Goal: Task Accomplishment & Management: Use online tool/utility

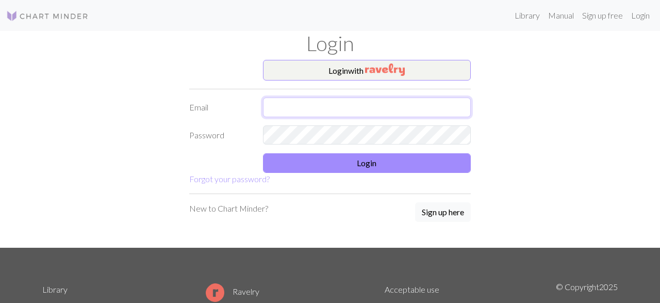
click at [308, 109] on input "text" at bounding box center [367, 108] width 208 height 20
type input "[EMAIL_ADDRESS][DOMAIN_NAME]"
click at [357, 174] on form "Login with Email [EMAIL_ADDRESS][DOMAIN_NAME] Password Login Forgot your passwo…" at bounding box center [330, 122] width 282 height 125
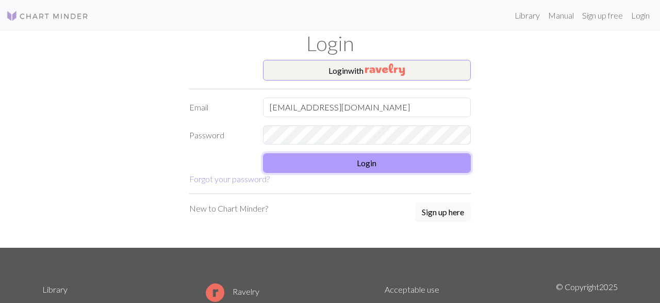
click at [365, 168] on button "Login" at bounding box center [367, 163] width 208 height 20
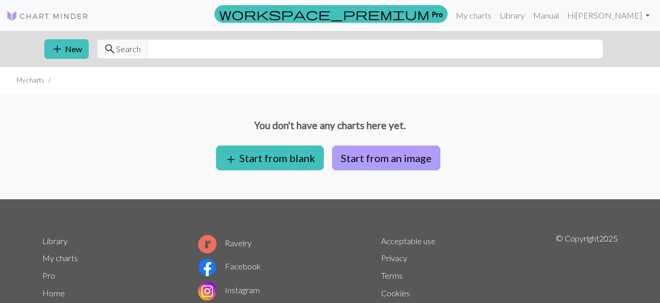
click at [409, 157] on button "Start from an image" at bounding box center [386, 158] width 108 height 25
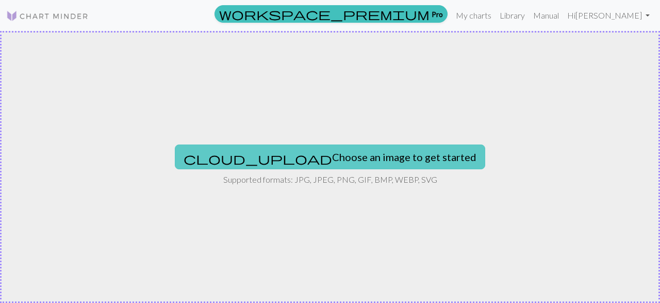
click at [280, 166] on button "cloud_upload Choose an image to get started" at bounding box center [330, 156] width 311 height 25
click at [275, 154] on button "cloud_upload Choose an image to get started" at bounding box center [330, 156] width 311 height 25
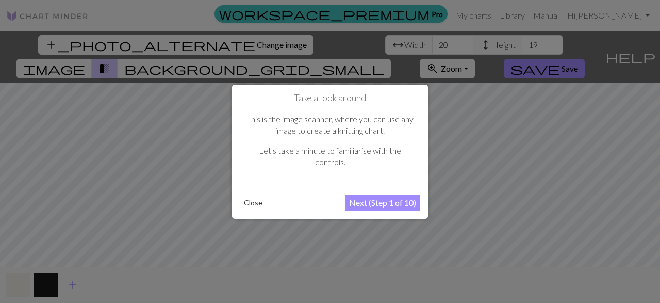
click at [403, 197] on button "Next (Step 1 of 10)" at bounding box center [382, 203] width 75 height 17
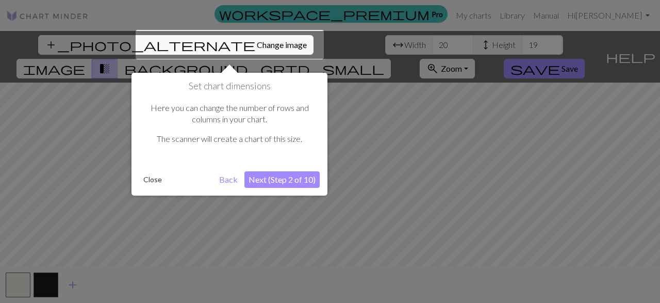
click at [278, 173] on button "Next (Step 2 of 10)" at bounding box center [282, 179] width 75 height 17
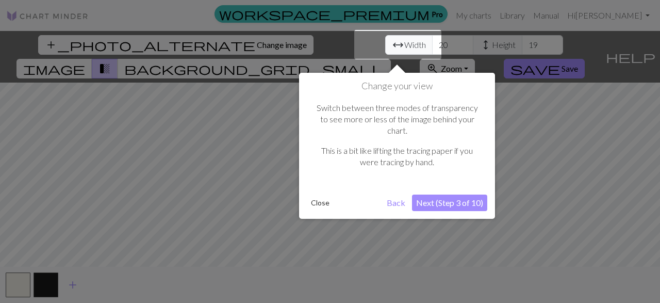
click at [461, 195] on button "Next (Step 3 of 10)" at bounding box center [449, 203] width 75 height 17
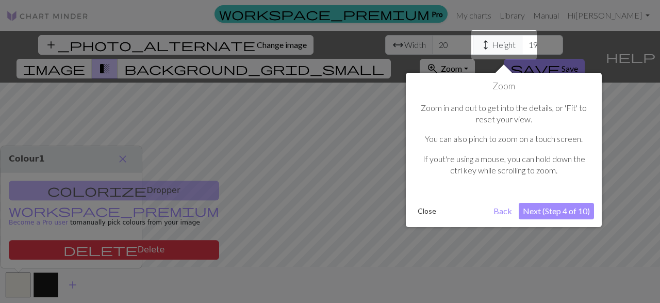
click at [544, 212] on button "Next (Step 4 of 10)" at bounding box center [556, 211] width 75 height 17
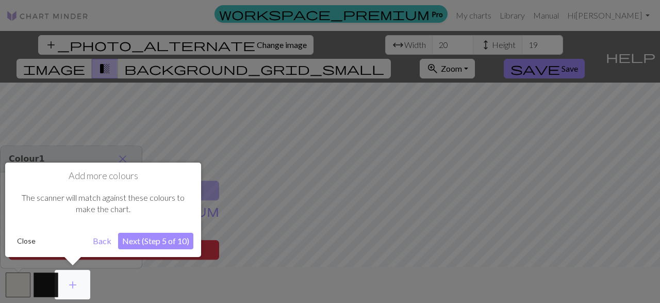
click at [148, 248] on button "Next (Step 5 of 10)" at bounding box center [155, 241] width 75 height 17
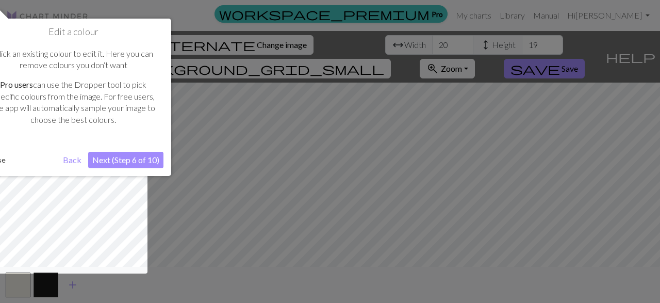
click at [138, 159] on button "Next (Step 6 of 10)" at bounding box center [125, 160] width 75 height 17
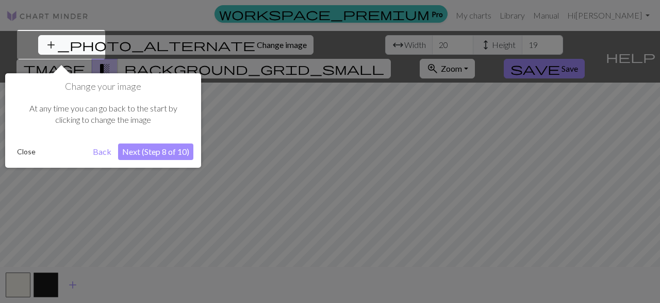
click at [152, 155] on button "Next (Step 8 of 10)" at bounding box center [155, 151] width 75 height 17
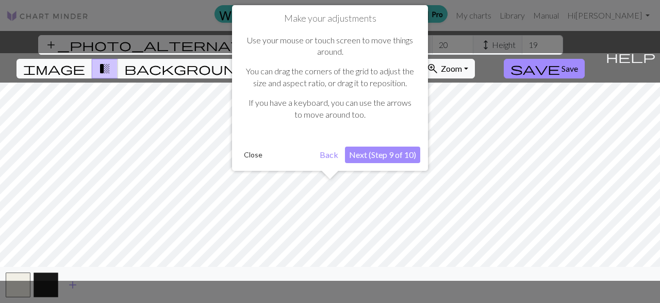
click at [396, 155] on button "Next (Step 9 of 10)" at bounding box center [382, 155] width 75 height 17
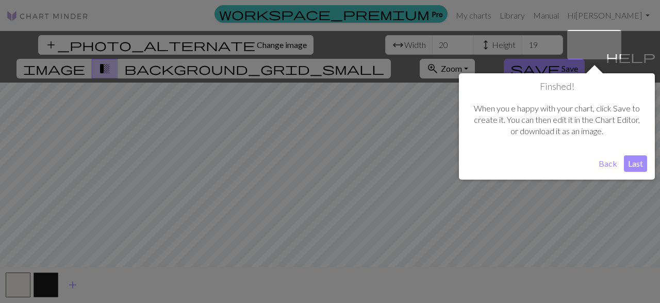
click at [638, 165] on button "Last" at bounding box center [635, 163] width 23 height 17
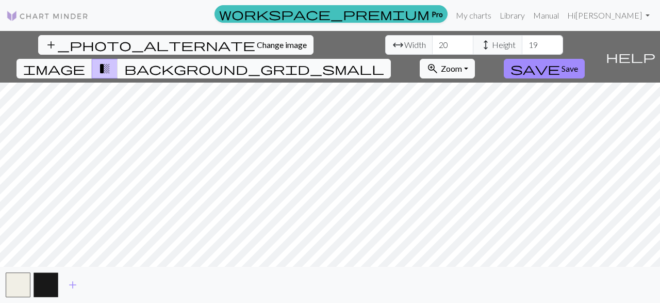
click at [384, 61] on span "background_grid_small" at bounding box center [254, 68] width 260 height 14
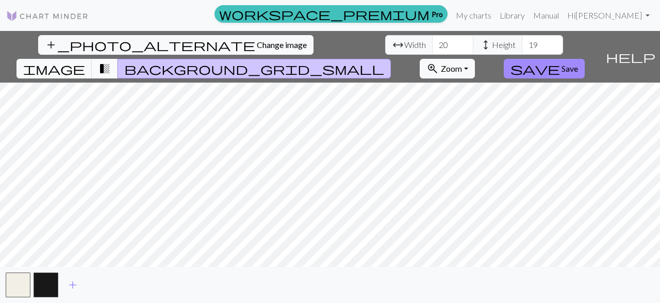
click at [118, 59] on button "transition_fade" at bounding box center [105, 69] width 26 height 20
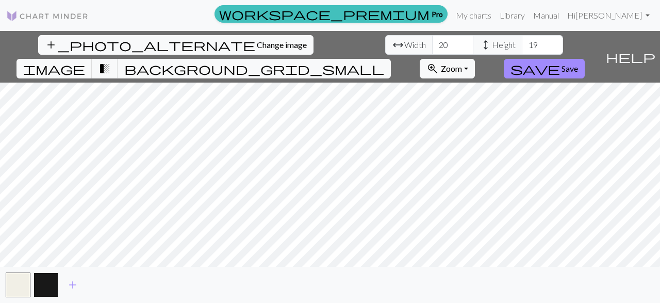
click at [49, 286] on button "button" at bounding box center [46, 284] width 25 height 25
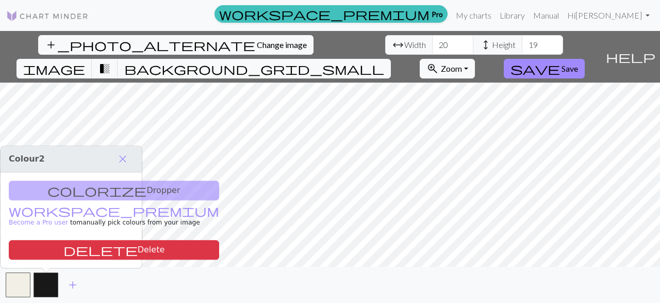
click at [81, 195] on div "colorize Dropper workspace_premium Become a Pro user to manually pick colours f…" at bounding box center [71, 219] width 141 height 95
click at [73, 283] on span "add" at bounding box center [73, 285] width 12 height 14
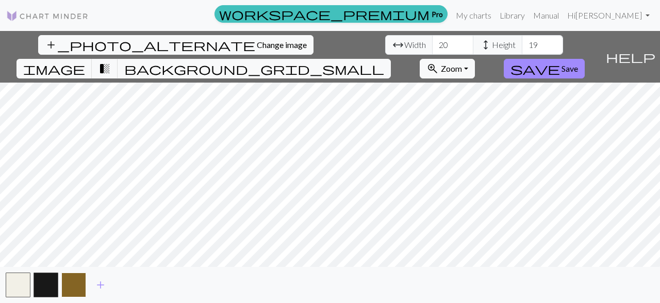
click at [75, 289] on button "button" at bounding box center [73, 284] width 25 height 25
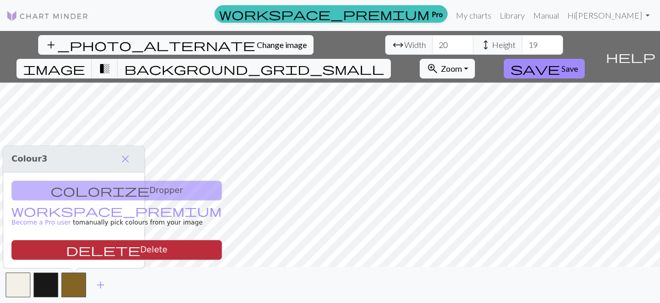
click at [71, 249] on button "delete Delete" at bounding box center [116, 250] width 211 height 20
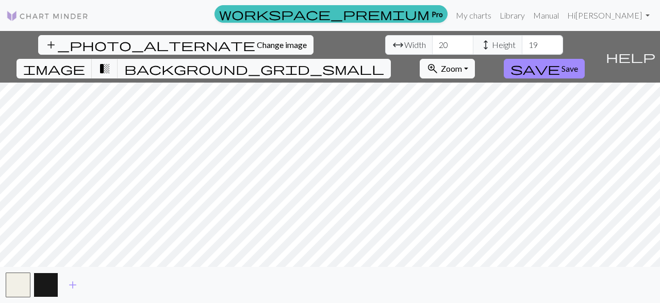
click at [41, 279] on button "button" at bounding box center [46, 284] width 25 height 25
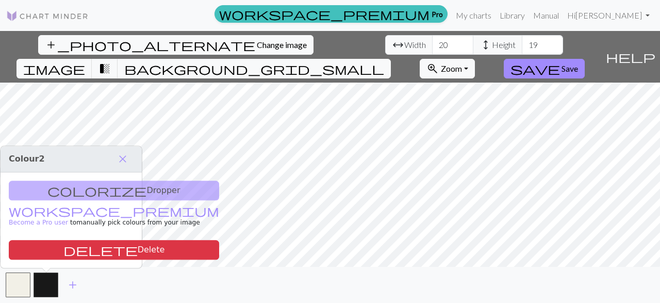
click at [94, 192] on div "colorize Dropper workspace_premium Become a Pro user to manually pick colours f…" at bounding box center [71, 219] width 141 height 95
click at [14, 285] on button "button" at bounding box center [18, 284] width 25 height 25
click at [63, 291] on button "add" at bounding box center [73, 285] width 26 height 20
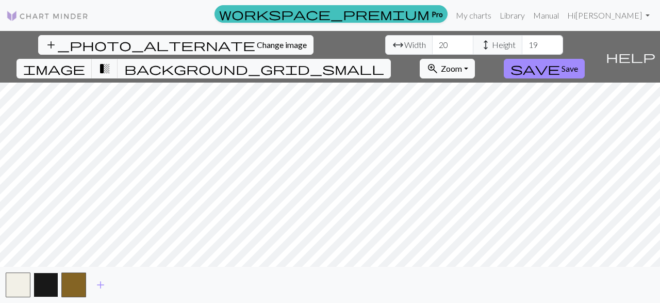
click at [45, 287] on button "button" at bounding box center [46, 284] width 25 height 25
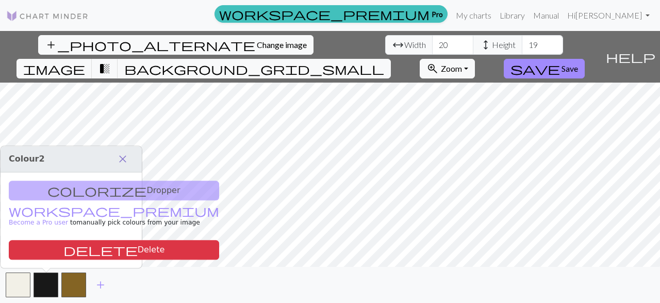
click at [119, 153] on span "close" at bounding box center [123, 159] width 12 height 14
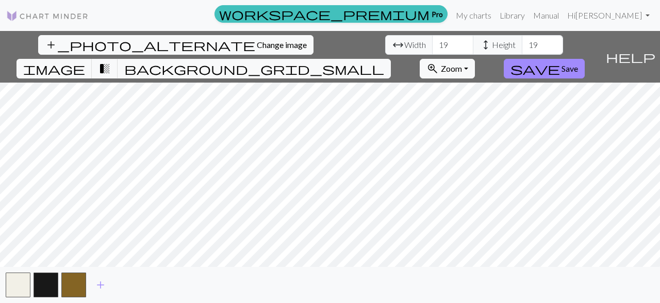
click at [432, 48] on input "19" at bounding box center [452, 45] width 41 height 20
click at [432, 48] on input "18" at bounding box center [452, 45] width 41 height 20
click at [432, 48] on input "17" at bounding box center [452, 45] width 41 height 20
click at [432, 44] on input "18" at bounding box center [452, 45] width 41 height 20
click at [432, 44] on input "19" at bounding box center [452, 45] width 41 height 20
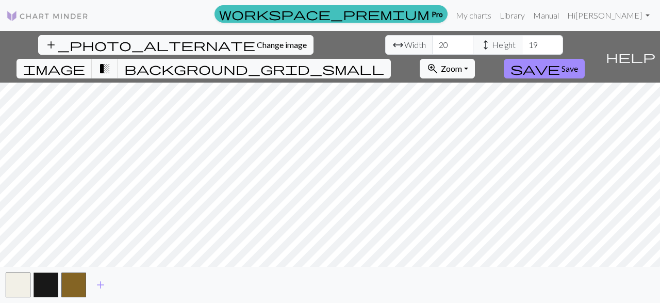
click at [432, 44] on input "20" at bounding box center [452, 45] width 41 height 20
click at [432, 44] on input "21" at bounding box center [452, 45] width 41 height 20
click at [432, 44] on input "22" at bounding box center [452, 45] width 41 height 20
click at [432, 44] on input "23" at bounding box center [452, 45] width 41 height 20
click at [432, 44] on input "24" at bounding box center [452, 45] width 41 height 20
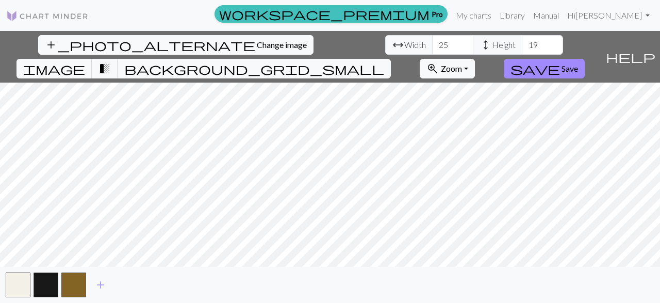
click at [432, 44] on input "25" at bounding box center [452, 45] width 41 height 20
click at [432, 44] on input "26" at bounding box center [452, 45] width 41 height 20
click at [432, 44] on input "27" at bounding box center [452, 45] width 41 height 20
click at [432, 44] on input "28" at bounding box center [452, 45] width 41 height 20
click at [432, 44] on input "29" at bounding box center [452, 45] width 41 height 20
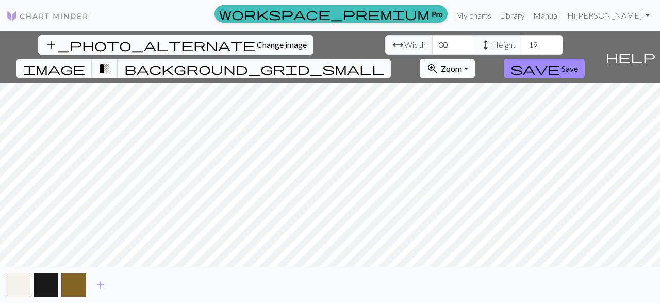
click at [432, 44] on input "30" at bounding box center [452, 45] width 41 height 20
click at [432, 44] on input "31" at bounding box center [452, 45] width 41 height 20
click at [432, 47] on input "30" at bounding box center [452, 45] width 41 height 20
click at [432, 47] on input "29" at bounding box center [452, 45] width 41 height 20
click at [432, 47] on input "28" at bounding box center [452, 45] width 41 height 20
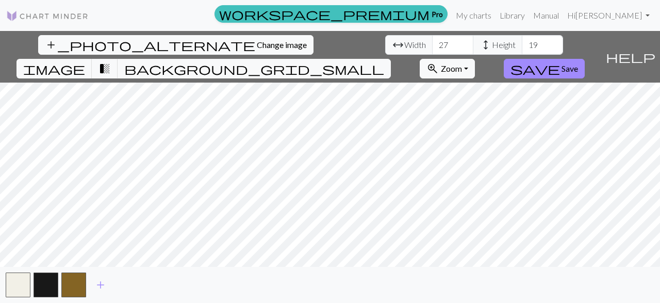
click at [432, 47] on input "27" at bounding box center [452, 45] width 41 height 20
click at [432, 47] on input "26" at bounding box center [452, 45] width 41 height 20
type input "25"
click at [432, 47] on input "25" at bounding box center [452, 45] width 41 height 20
click at [522, 43] on input "20" at bounding box center [542, 45] width 41 height 20
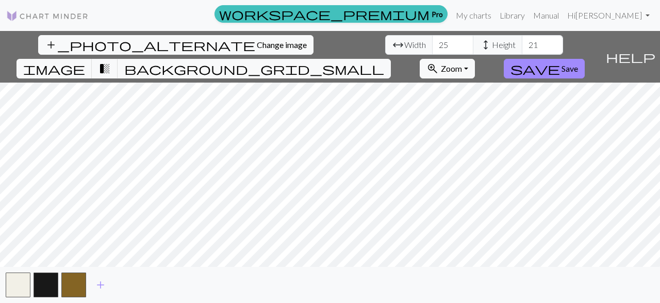
click at [522, 43] on input "21" at bounding box center [542, 45] width 41 height 20
click at [522, 43] on input "22" at bounding box center [542, 45] width 41 height 20
click at [522, 43] on input "23" at bounding box center [542, 45] width 41 height 20
click at [522, 43] on input "24" at bounding box center [542, 45] width 41 height 20
click at [522, 43] on input "25" at bounding box center [542, 45] width 41 height 20
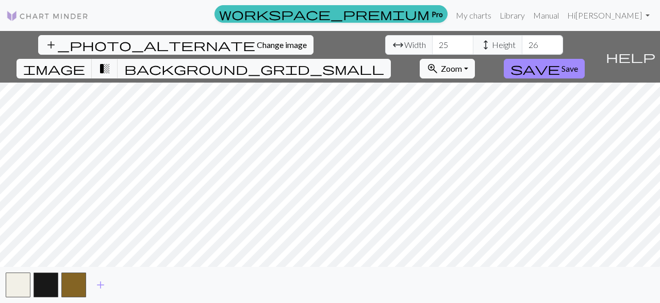
type input "26"
click at [522, 43] on input "26" at bounding box center [542, 45] width 41 height 20
click at [522, 46] on input "26" at bounding box center [542, 45] width 41 height 20
drag, startPoint x: 294, startPoint y: 46, endPoint x: 283, endPoint y: 46, distance: 10.8
click at [522, 46] on input "26" at bounding box center [542, 45] width 41 height 20
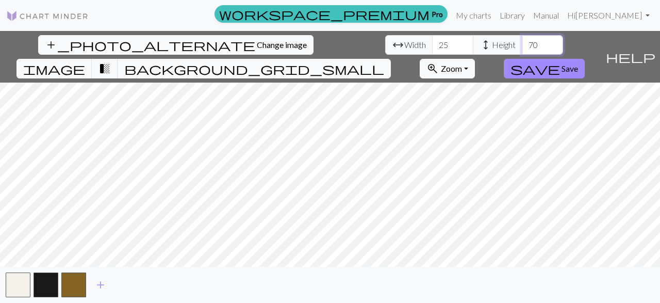
type input "70"
click at [432, 41] on input "25" at bounding box center [452, 45] width 41 height 20
click at [432, 44] on input "25" at bounding box center [452, 45] width 41 height 20
type input "50"
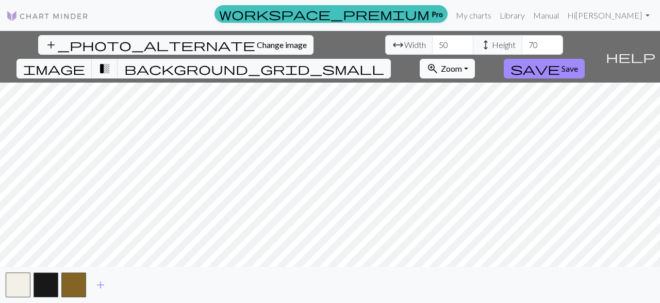
click at [462, 63] on span "Zoom" at bounding box center [451, 68] width 21 height 10
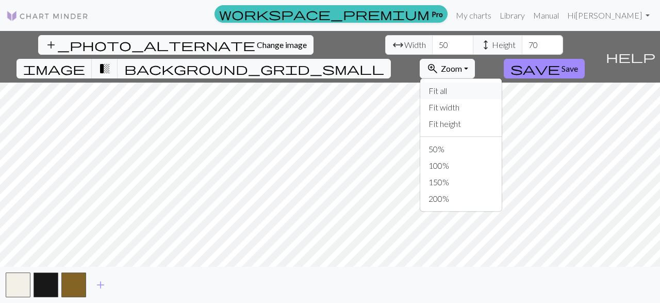
click at [502, 83] on button "Fit all" at bounding box center [462, 91] width 82 height 17
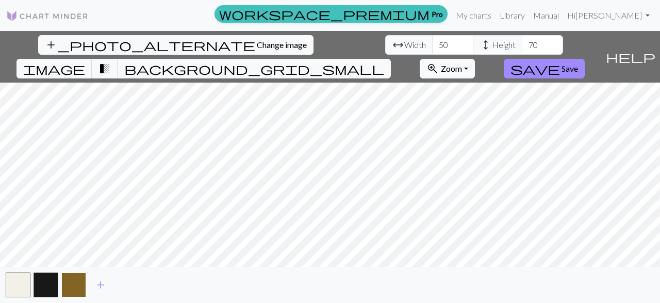
click at [84, 283] on button "button" at bounding box center [73, 284] width 25 height 25
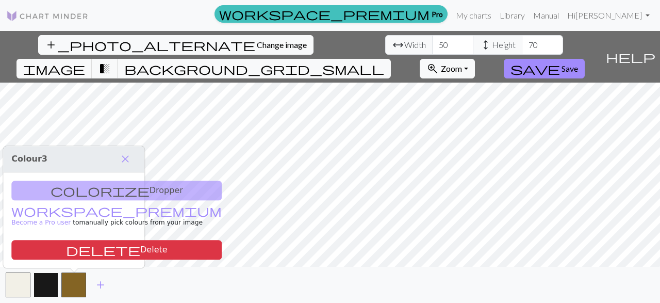
click at [50, 283] on button "button" at bounding box center [46, 284] width 25 height 25
click at [111, 61] on span "transition_fade" at bounding box center [105, 68] width 12 height 14
click at [384, 61] on span "background_grid_small" at bounding box center [254, 68] width 260 height 14
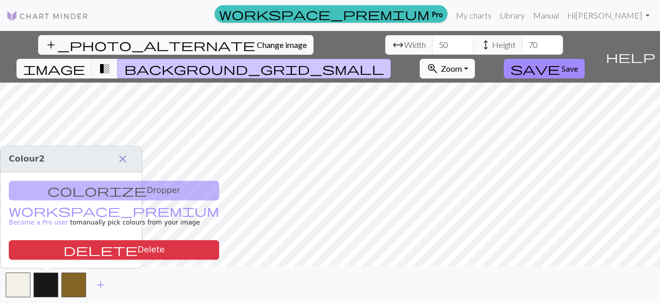
click at [125, 159] on span "close" at bounding box center [123, 159] width 12 height 14
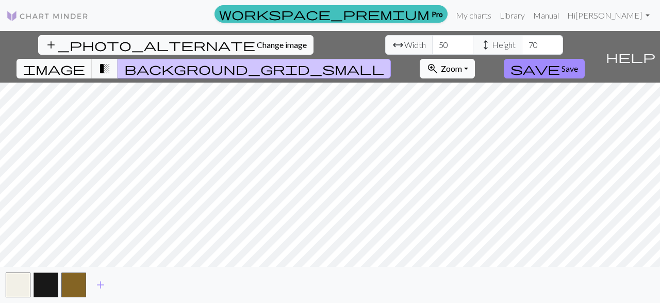
click at [462, 63] on span "Zoom" at bounding box center [451, 68] width 21 height 10
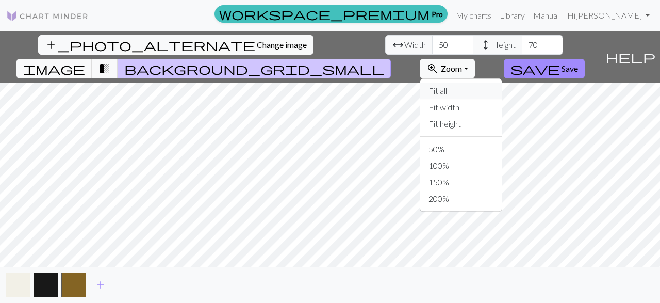
click at [502, 83] on button "Fit all" at bounding box center [462, 91] width 82 height 17
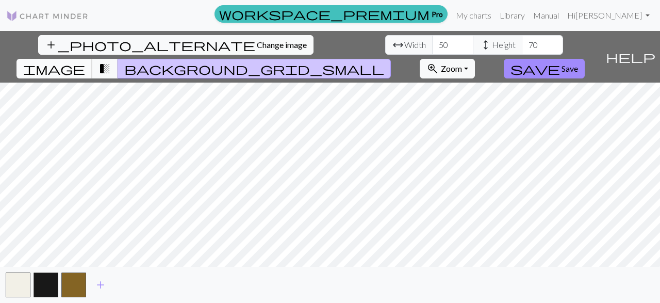
click at [92, 59] on button "image" at bounding box center [55, 69] width 76 height 20
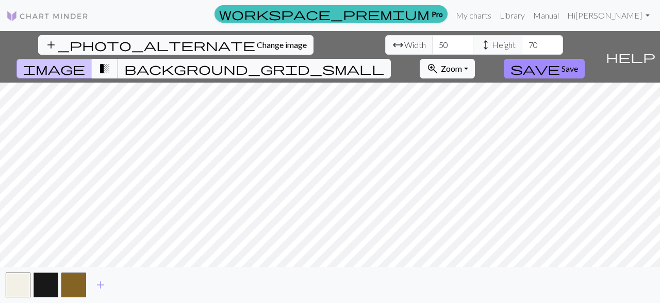
click at [111, 61] on span "transition_fade" at bounding box center [105, 68] width 12 height 14
click at [391, 59] on button "background_grid_small" at bounding box center [254, 69] width 273 height 20
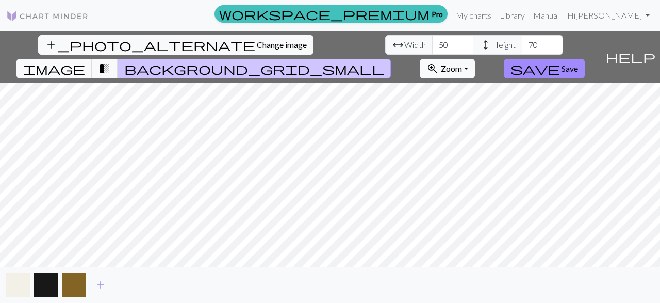
click at [66, 281] on button "button" at bounding box center [73, 284] width 25 height 25
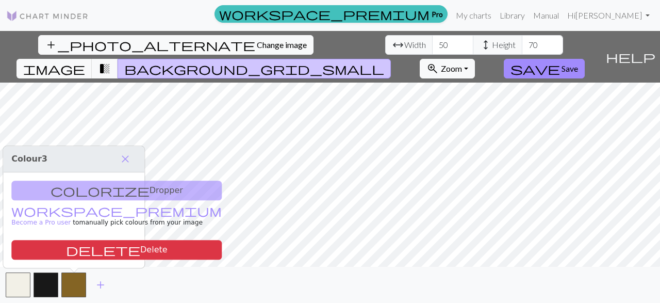
click at [259, 295] on div "add" at bounding box center [330, 285] width 660 height 36
click at [450, 263] on div "add_photo_alternate Change image arrow_range Width 50 height Height 70 image tr…" at bounding box center [330, 167] width 660 height 272
click at [126, 156] on span "close" at bounding box center [125, 159] width 12 height 14
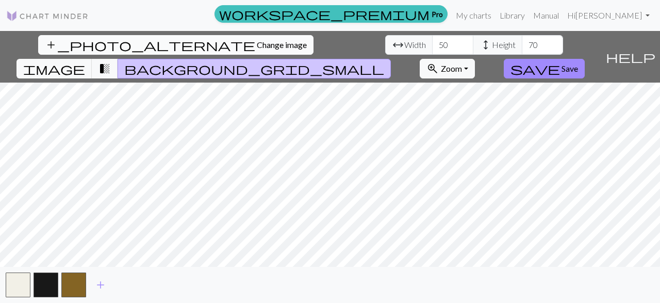
click at [257, 43] on span "Change image" at bounding box center [282, 45] width 50 height 10
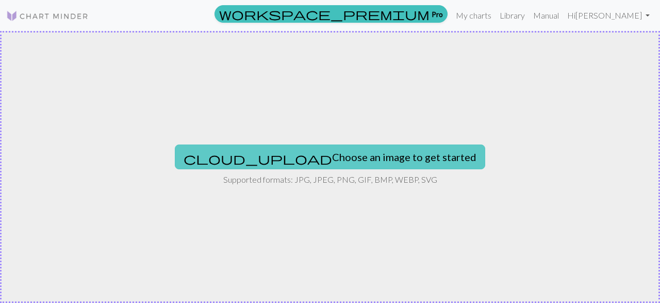
click at [289, 156] on button "cloud_upload Choose an image to get started" at bounding box center [330, 156] width 311 height 25
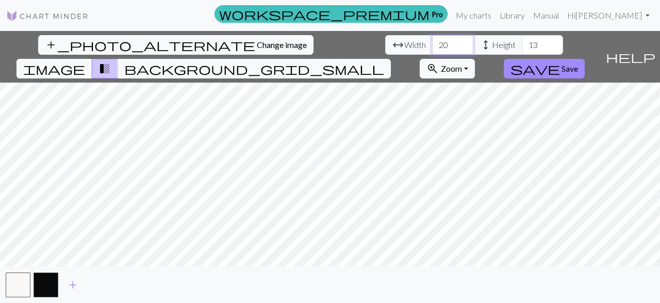
click at [432, 46] on input "20" at bounding box center [452, 45] width 41 height 20
type input "50"
click at [522, 44] on input "13" at bounding box center [542, 45] width 41 height 20
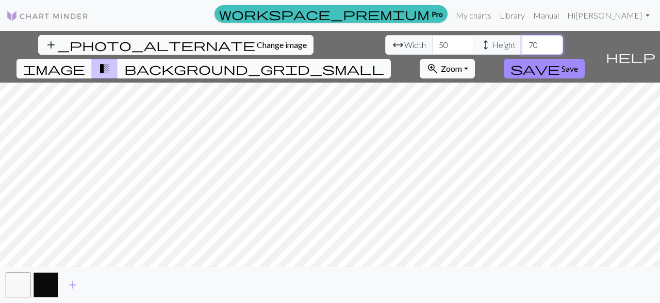
type input "70"
click at [391, 59] on button "background_grid_small" at bounding box center [254, 69] width 273 height 20
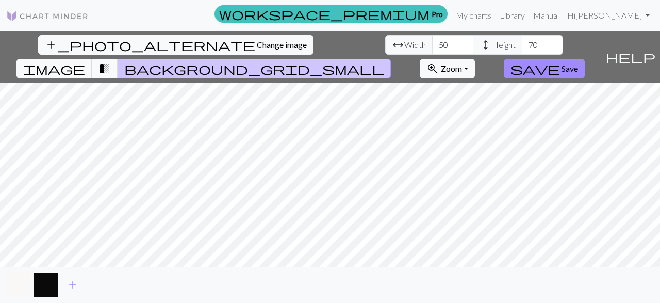
click at [118, 59] on button "transition_fade" at bounding box center [105, 69] width 26 height 20
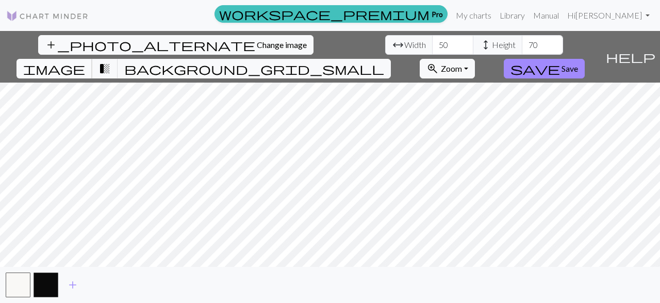
click at [85, 61] on span "image" at bounding box center [54, 68] width 62 height 14
click at [68, 288] on span "add" at bounding box center [73, 285] width 12 height 14
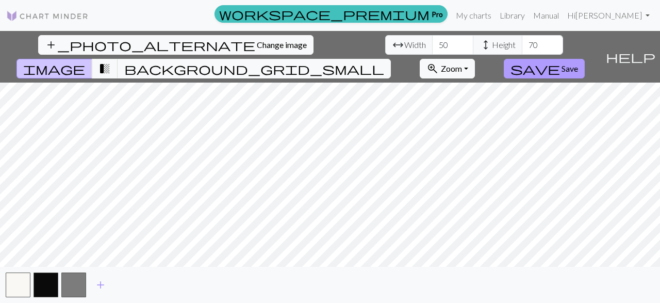
click at [560, 61] on span "save" at bounding box center [536, 68] width 50 height 14
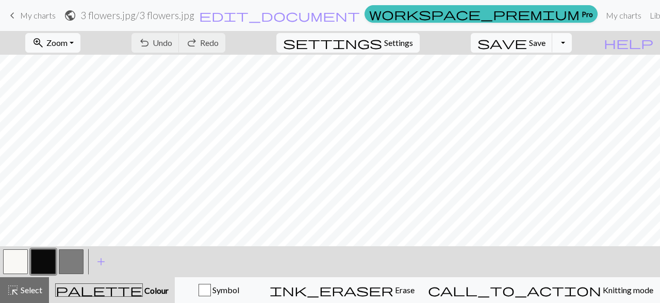
scroll to position [265, 0]
click at [71, 266] on button "button" at bounding box center [71, 261] width 25 height 25
click at [67, 259] on button "button" at bounding box center [71, 261] width 25 height 25
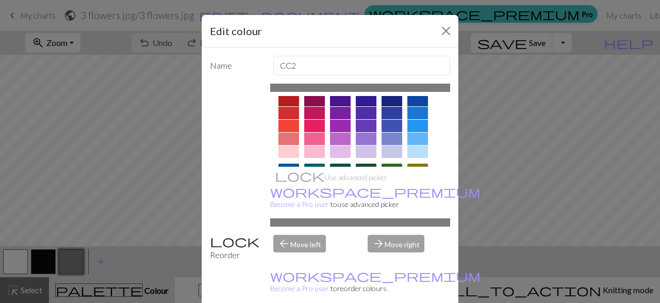
scroll to position [0, 0]
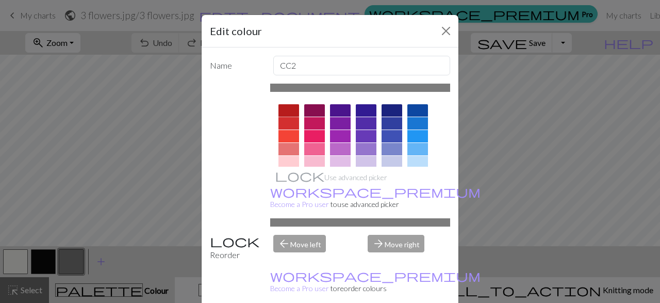
click at [286, 113] on div at bounding box center [289, 110] width 21 height 12
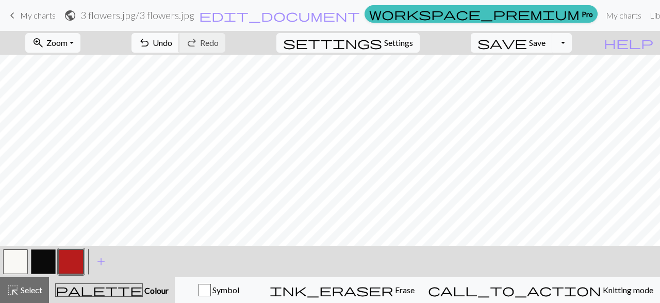
click at [172, 44] on span "Undo" at bounding box center [163, 43] width 20 height 10
click at [39, 264] on button "button" at bounding box center [43, 261] width 25 height 25
click at [46, 262] on button "button" at bounding box center [43, 261] width 25 height 25
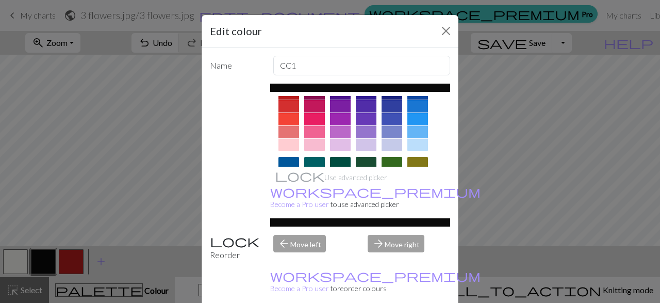
scroll to position [0, 0]
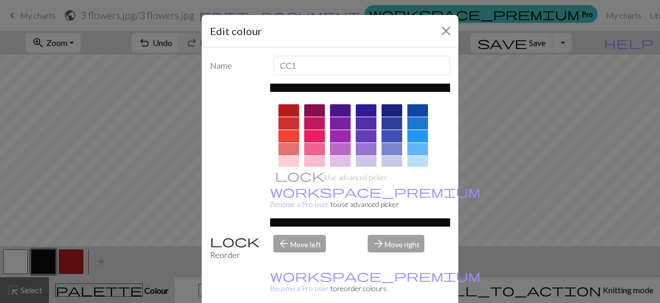
click at [337, 150] on div at bounding box center [340, 149] width 21 height 12
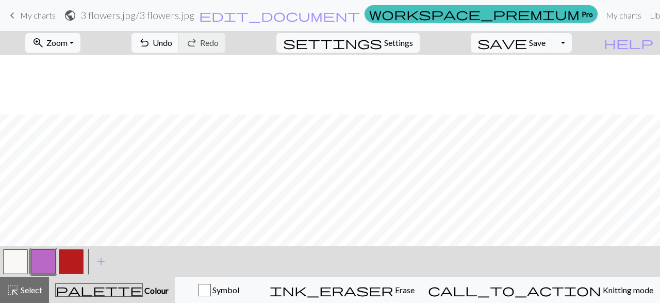
scroll to position [180, 0]
click at [19, 266] on button "button" at bounding box center [15, 261] width 25 height 25
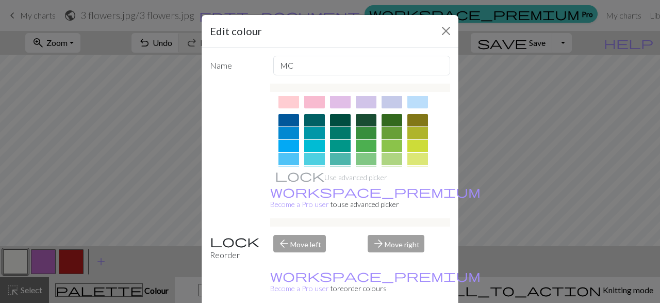
scroll to position [0, 0]
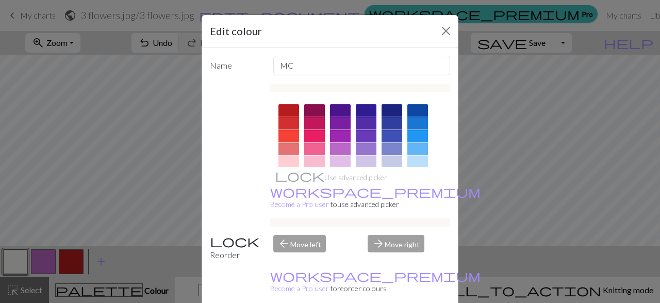
click at [319, 135] on div at bounding box center [314, 136] width 21 height 12
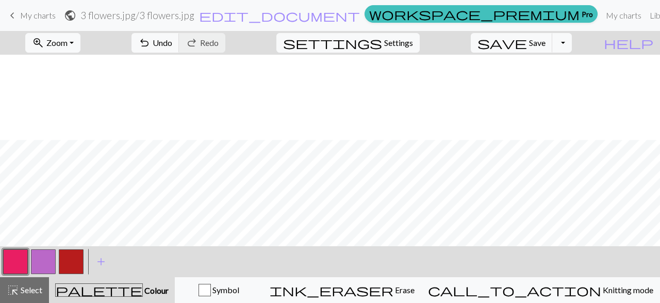
scroll to position [265, 0]
click at [180, 44] on button "undo Undo Undo" at bounding box center [156, 43] width 48 height 20
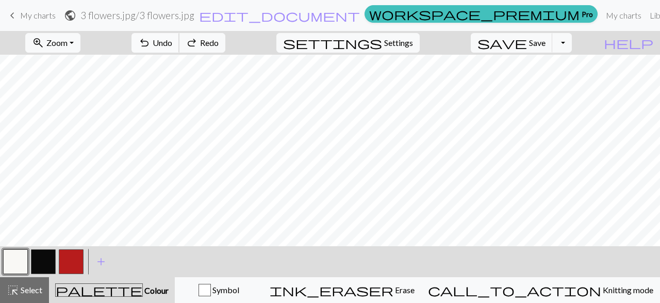
click at [180, 44] on button "undo Undo Undo" at bounding box center [156, 43] width 48 height 20
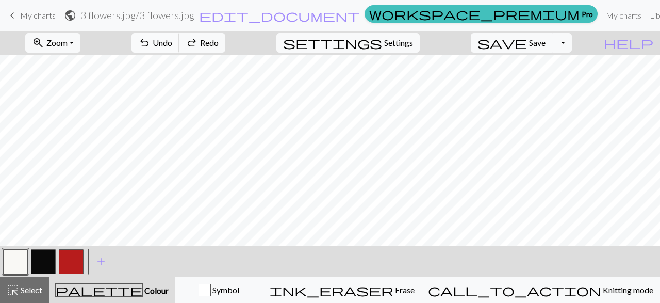
click at [180, 44] on button "undo Undo Undo" at bounding box center [156, 43] width 48 height 20
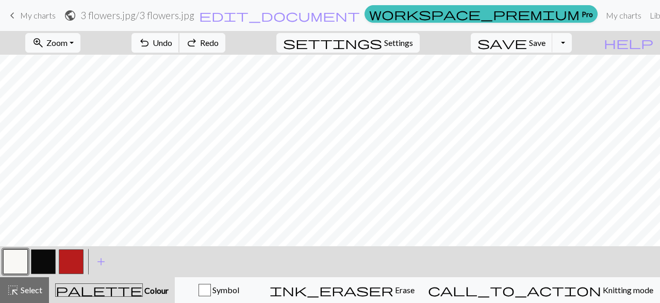
click at [180, 44] on button "undo Undo Undo" at bounding box center [156, 43] width 48 height 20
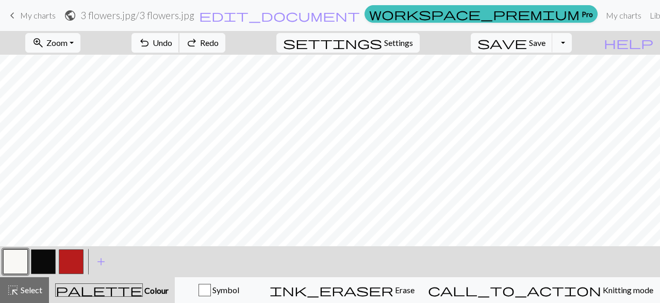
click at [180, 44] on button "undo Undo Undo" at bounding box center [156, 43] width 48 height 20
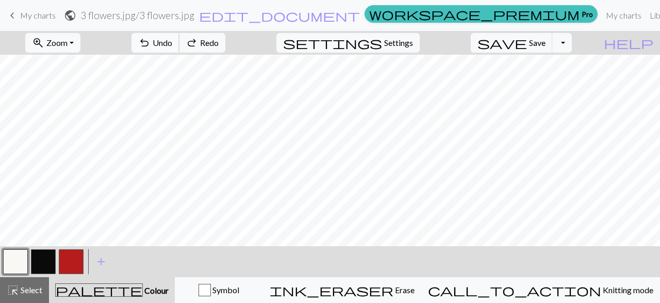
click at [180, 44] on button "undo Undo Undo" at bounding box center [156, 43] width 48 height 20
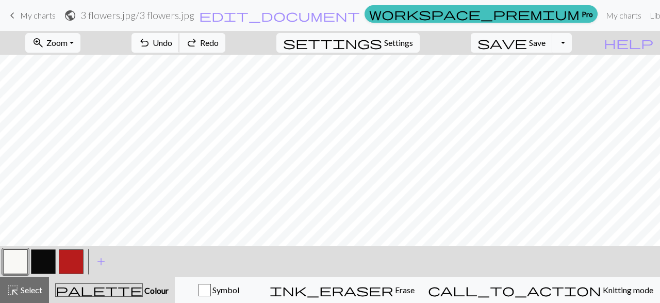
click at [180, 44] on button "undo Undo Undo" at bounding box center [156, 43] width 48 height 20
click at [180, 47] on button "undo Undo Undo" at bounding box center [156, 43] width 48 height 20
click at [151, 47] on span "undo" at bounding box center [144, 43] width 12 height 14
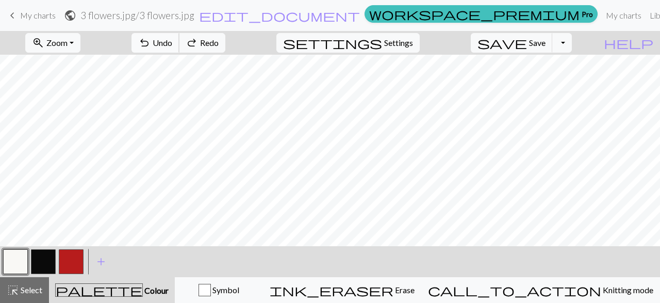
click at [151, 47] on span "undo" at bounding box center [144, 43] width 12 height 14
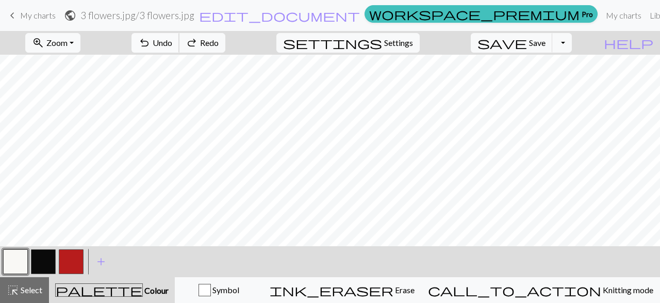
click at [151, 47] on span "undo" at bounding box center [144, 43] width 12 height 14
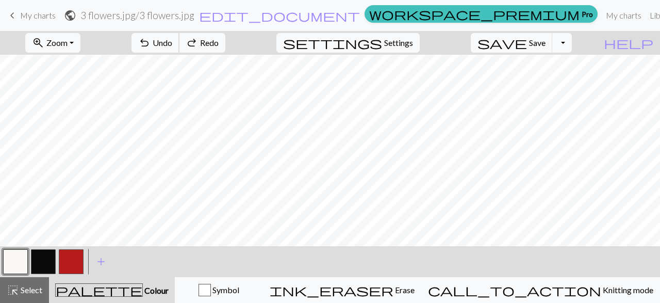
click at [151, 47] on span "undo" at bounding box center [144, 43] width 12 height 14
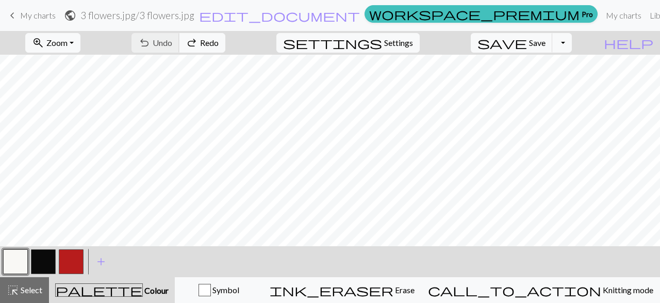
click at [209, 47] on div "undo Undo Undo redo Redo Redo" at bounding box center [178, 43] width 109 height 24
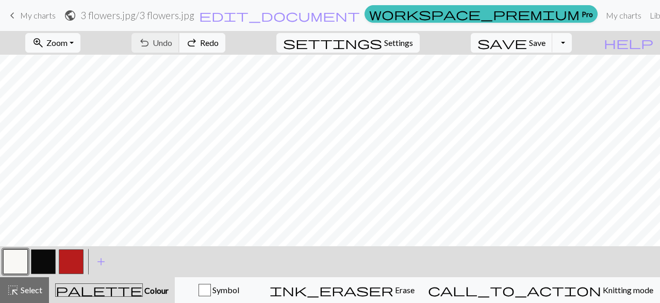
click at [209, 47] on div "undo Undo Undo redo Redo Redo" at bounding box center [178, 43] width 109 height 24
click at [215, 38] on div "undo Undo Undo redo Redo Redo" at bounding box center [178, 43] width 109 height 24
click at [227, 36] on div "undo Undo Undo redo Redo Redo" at bounding box center [178, 43] width 109 height 24
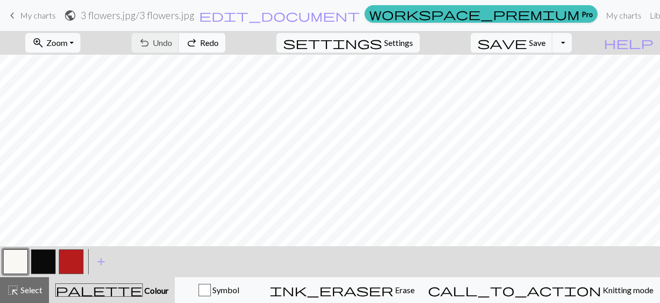
click at [219, 45] on span "Redo" at bounding box center [209, 43] width 19 height 10
click at [572, 38] on button "Toggle Dropdown" at bounding box center [563, 43] width 20 height 20
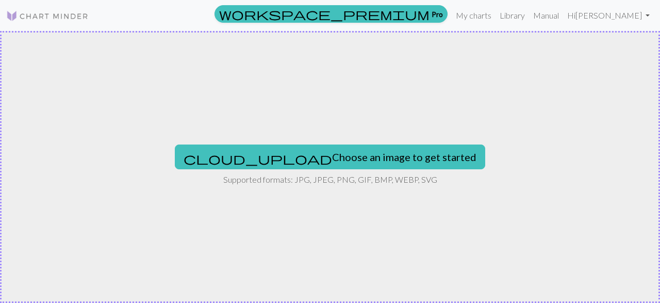
click at [335, 139] on div "cloud_upload Choose an image to get started Supported formats: JPG, JPEG, PNG, …" at bounding box center [330, 167] width 660 height 272
click at [293, 137] on div "cloud_upload Choose an image to get started Supported formats: JPG, JPEG, PNG, …" at bounding box center [330, 167] width 660 height 272
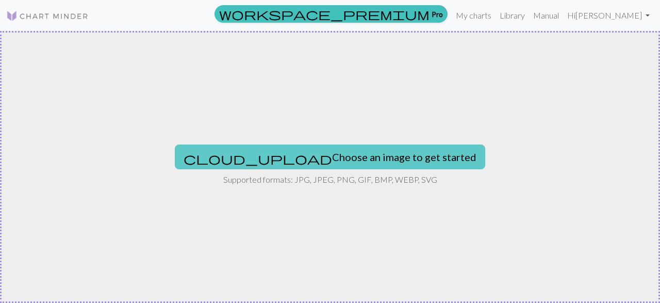
click at [328, 158] on button "cloud_upload Choose an image to get started" at bounding box center [330, 156] width 311 height 25
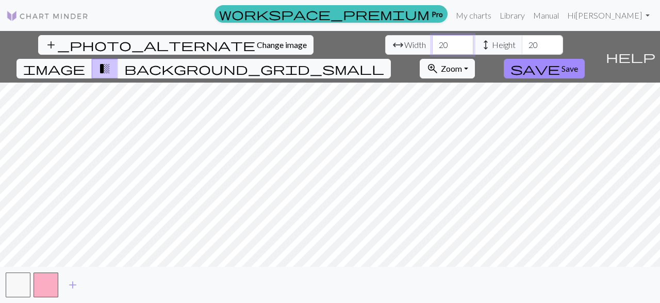
click at [432, 43] on input "20" at bounding box center [452, 45] width 41 height 20
drag, startPoint x: 204, startPoint y: 45, endPoint x: 194, endPoint y: 46, distance: 9.8
click at [432, 46] on input "20" at bounding box center [452, 45] width 41 height 20
type input "50"
click at [522, 45] on input "20" at bounding box center [542, 45] width 41 height 20
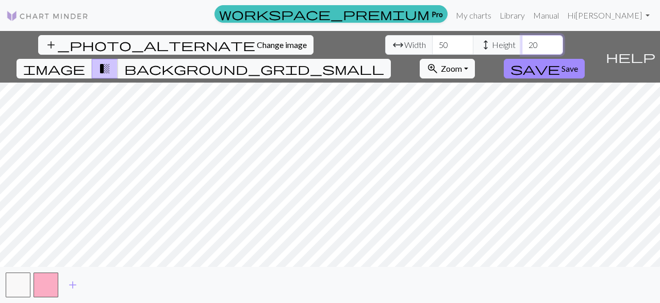
click at [522, 45] on input "20" at bounding box center [542, 45] width 41 height 20
type input "70"
click at [432, 302] on div "add_photo_alternate Change image arrow_range Width 50 height Height 70 image tr…" at bounding box center [330, 167] width 660 height 272
click at [437, 47] on div "add_photo_alternate Change image arrow_range Width 50 height Height 70 image tr…" at bounding box center [301, 57] width 602 height 52
click at [391, 59] on button "background_grid_small" at bounding box center [254, 69] width 273 height 20
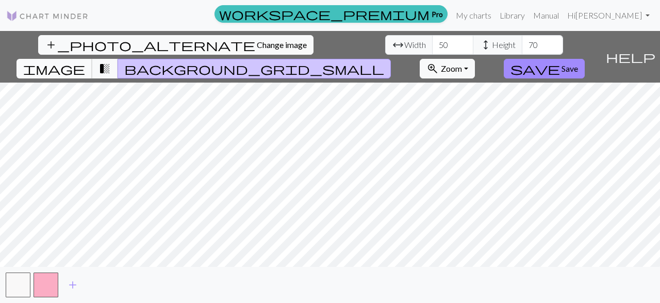
click at [85, 61] on span "image" at bounding box center [54, 68] width 62 height 14
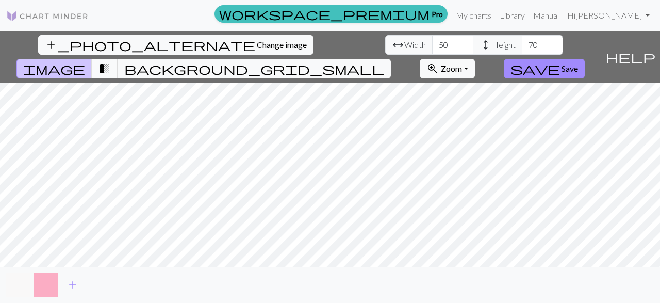
click at [111, 61] on span "transition_fade" at bounding box center [105, 68] width 12 height 14
click at [85, 61] on span "image" at bounding box center [54, 68] width 62 height 14
click at [384, 61] on span "background_grid_small" at bounding box center [254, 68] width 260 height 14
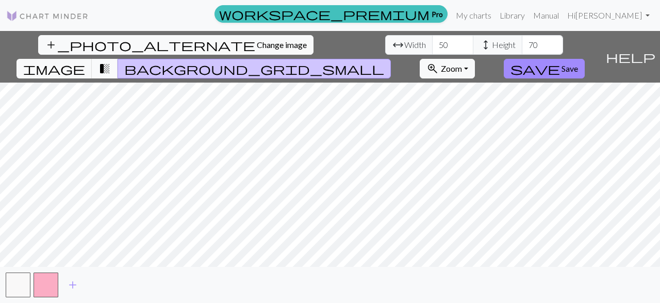
click at [111, 61] on span "transition_fade" at bounding box center [105, 68] width 12 height 14
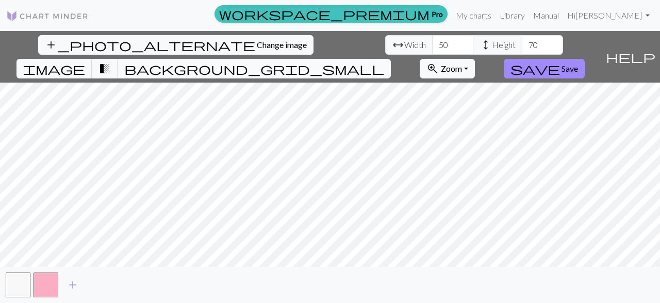
click at [384, 61] on span "background_grid_small" at bounding box center [254, 68] width 260 height 14
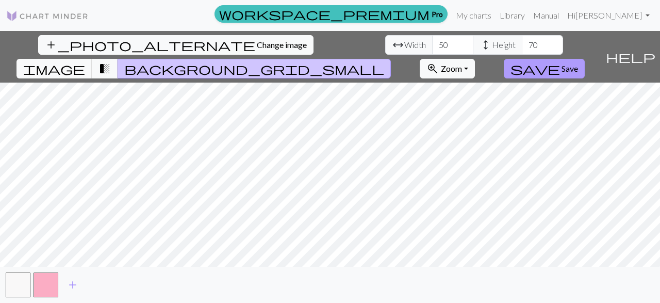
click at [578, 63] on span "Save" at bounding box center [570, 68] width 17 height 10
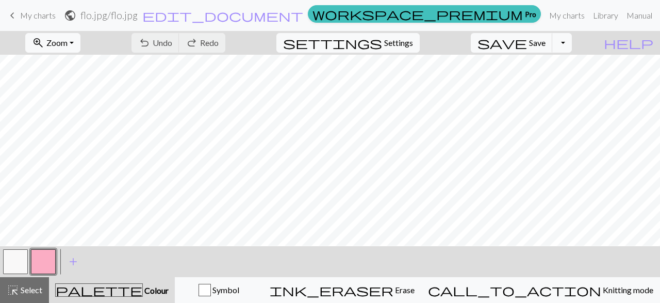
scroll to position [309, 0]
click at [77, 266] on span "add" at bounding box center [73, 261] width 12 height 14
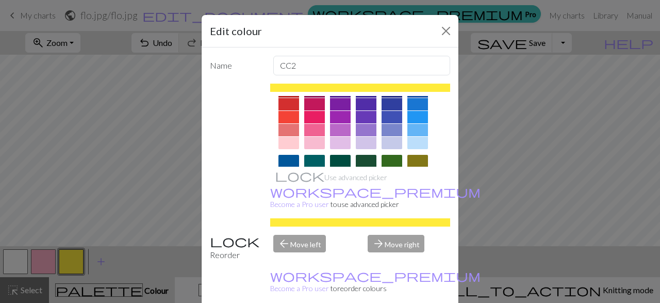
scroll to position [0, 0]
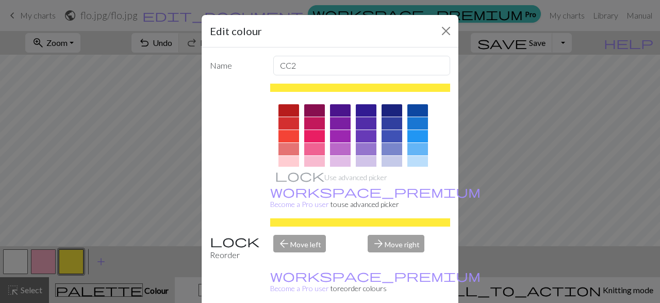
click at [287, 112] on div at bounding box center [289, 110] width 21 height 12
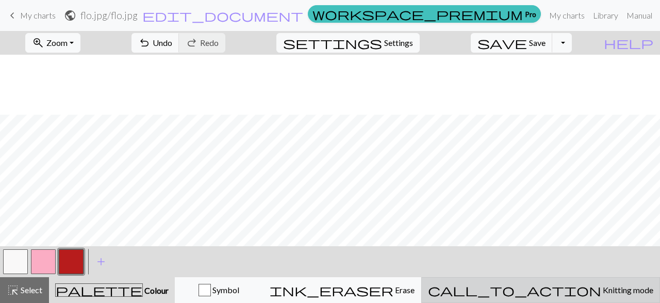
scroll to position [189, 0]
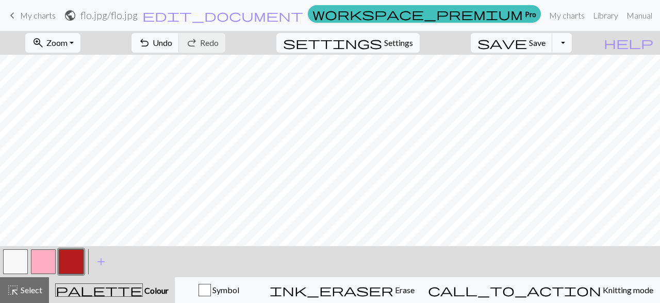
click at [70, 260] on button "button" at bounding box center [71, 261] width 25 height 25
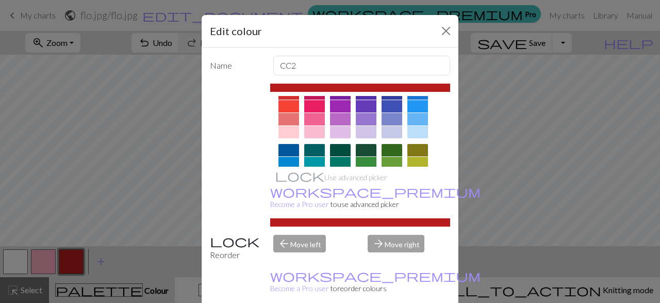
scroll to position [0, 0]
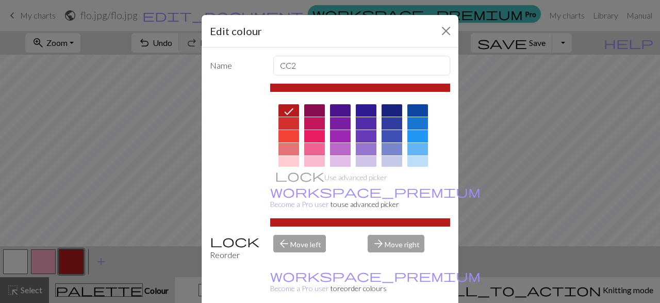
click at [338, 147] on div at bounding box center [340, 149] width 21 height 12
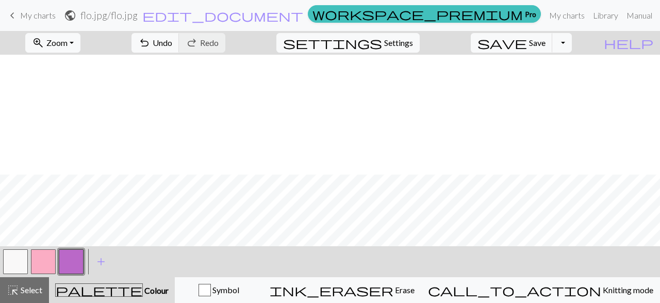
scroll to position [249, 0]
click at [21, 252] on button "button" at bounding box center [15, 261] width 25 height 25
click at [8, 266] on button "button" at bounding box center [15, 261] width 25 height 25
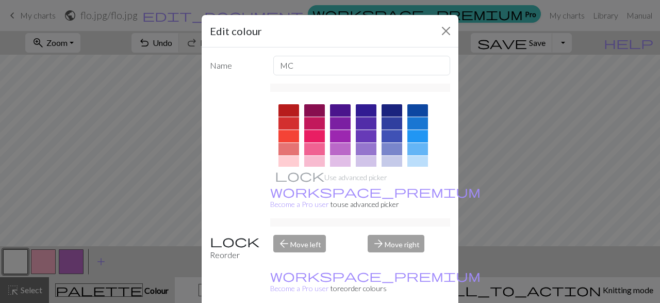
click at [286, 106] on div at bounding box center [289, 110] width 21 height 12
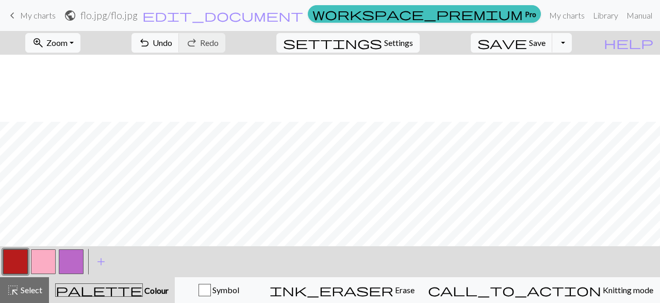
scroll to position [120, 0]
click at [45, 262] on button "button" at bounding box center [43, 261] width 25 height 25
click at [46, 259] on button "button" at bounding box center [43, 261] width 25 height 25
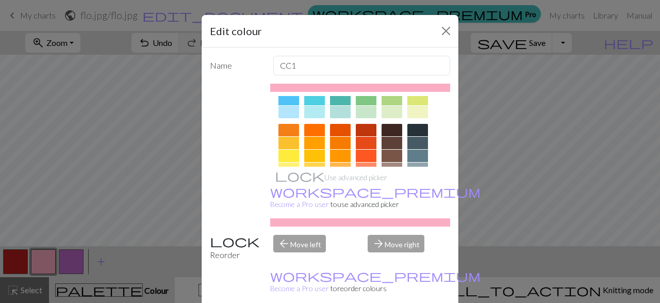
scroll to position [222, 0]
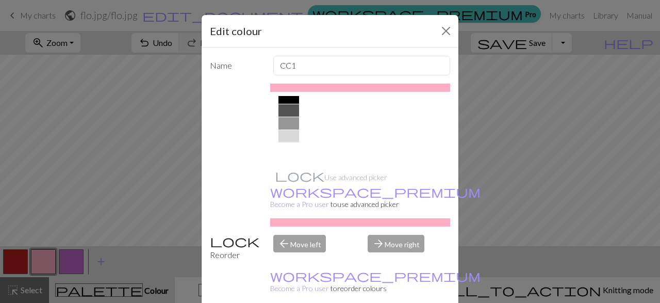
click at [285, 146] on div at bounding box center [289, 149] width 21 height 12
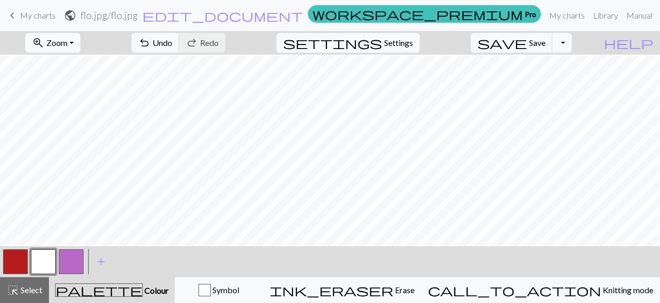
scroll to position [239, 0]
click at [74, 265] on button "button" at bounding box center [71, 261] width 25 height 25
click at [44, 259] on button "button" at bounding box center [43, 261] width 25 height 25
click at [49, 257] on button "button" at bounding box center [43, 261] width 25 height 25
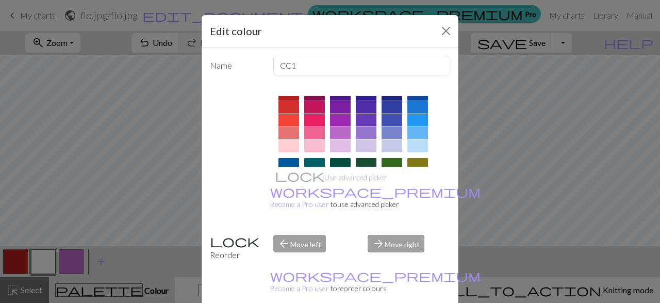
scroll to position [0, 0]
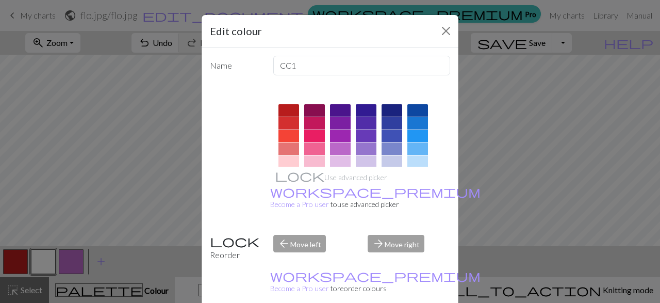
click at [317, 147] on div at bounding box center [314, 149] width 21 height 12
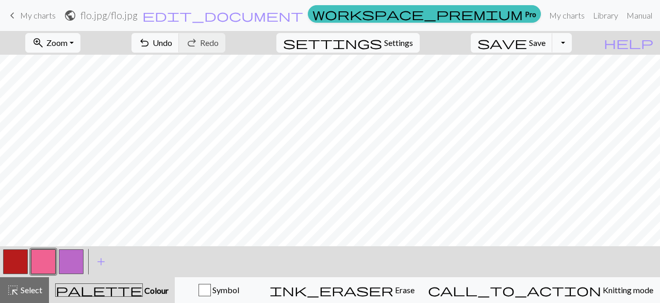
click at [69, 264] on button "button" at bounding box center [71, 261] width 25 height 25
click at [76, 263] on button "button" at bounding box center [71, 261] width 25 height 25
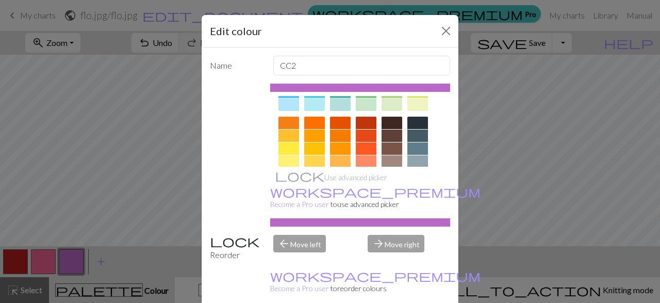
scroll to position [222, 0]
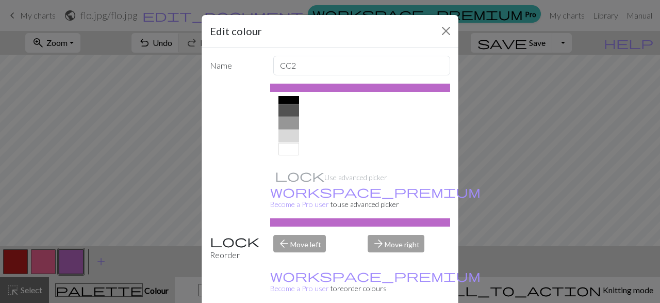
click at [287, 151] on div at bounding box center [289, 149] width 21 height 12
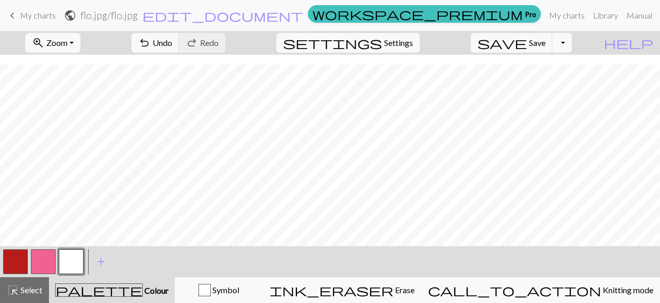
scroll to position [309, 0]
click at [211, 293] on div "button" at bounding box center [205, 290] width 12 height 12
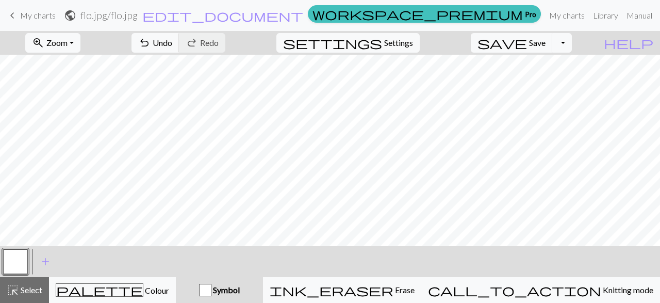
click at [21, 262] on button "button" at bounding box center [15, 261] width 25 height 25
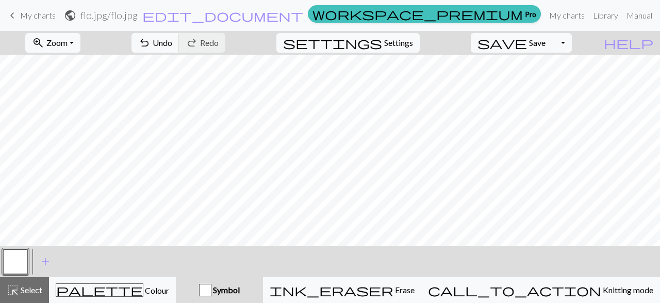
click at [13, 260] on button "button" at bounding box center [15, 261] width 25 height 25
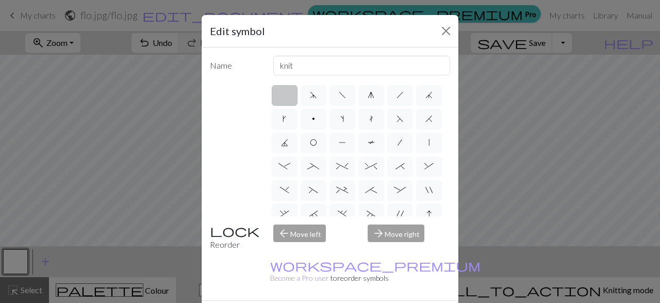
click at [295, 96] on label at bounding box center [285, 95] width 26 height 21
click at [292, 95] on input "radio" at bounding box center [288, 92] width 7 height 7
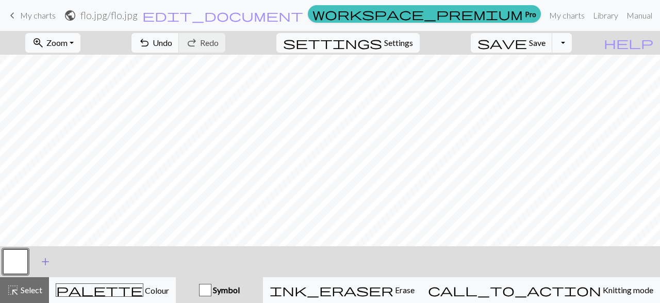
click at [46, 261] on span "add" at bounding box center [45, 261] width 12 height 14
click at [39, 261] on button "button" at bounding box center [43, 261] width 25 height 25
click at [43, 256] on button "button" at bounding box center [43, 261] width 25 height 25
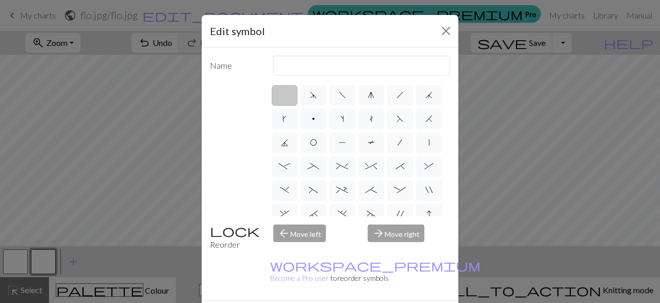
click at [280, 93] on label at bounding box center [285, 95] width 26 height 21
click at [285, 93] on input "radio" at bounding box center [288, 92] width 7 height 7
click at [298, 69] on input "text" at bounding box center [362, 66] width 178 height 20
type input "knit"
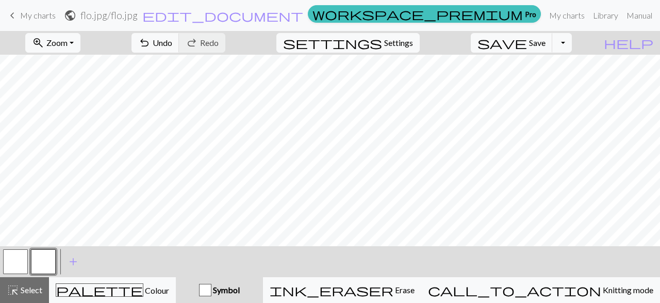
click at [37, 263] on button "button" at bounding box center [43, 261] width 25 height 25
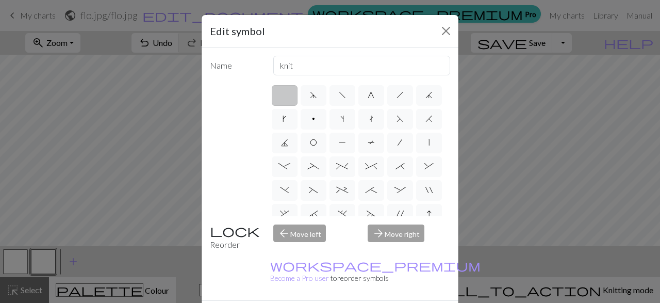
click at [16, 262] on div "Edit symbol Name knit d f g h j k p s t F H J O P T / | - _ % ^ * & ) ( + ; : "…" at bounding box center [330, 151] width 660 height 303
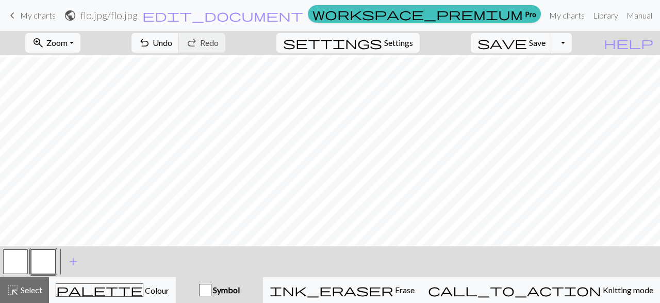
click at [16, 262] on button "button" at bounding box center [15, 261] width 25 height 25
click at [6, 255] on button "button" at bounding box center [15, 261] width 25 height 25
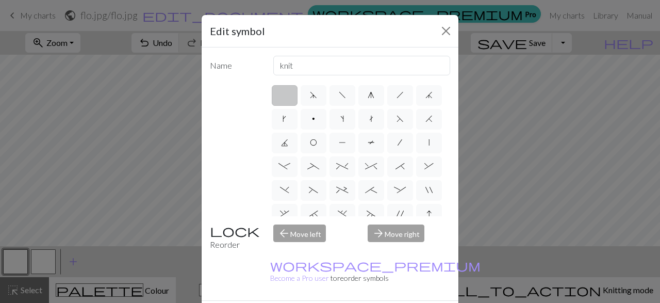
click at [55, 262] on div "Edit symbol Name knit d f g h j k p s t F H J O P T / | - _ % ^ * & ) ( + ; : "…" at bounding box center [330, 151] width 660 height 303
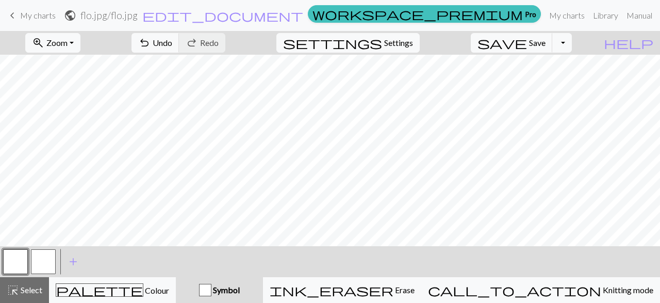
click at [55, 262] on button "button" at bounding box center [43, 261] width 25 height 25
click at [52, 263] on button "button" at bounding box center [43, 261] width 25 height 25
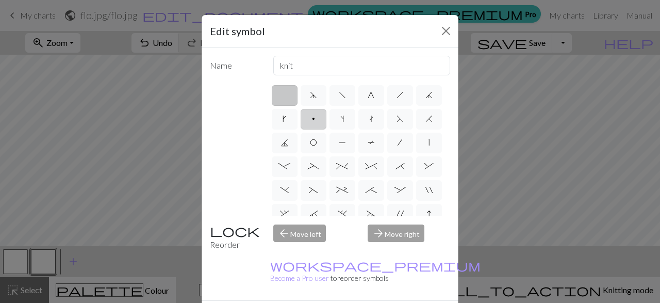
click at [307, 121] on label "p" at bounding box center [314, 119] width 26 height 21
click at [312, 119] on input "p" at bounding box center [315, 115] width 7 height 7
radio input "true"
type input "purl"
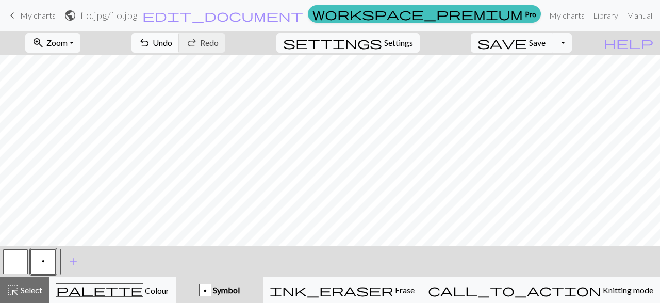
click at [172, 40] on span "Undo" at bounding box center [163, 43] width 20 height 10
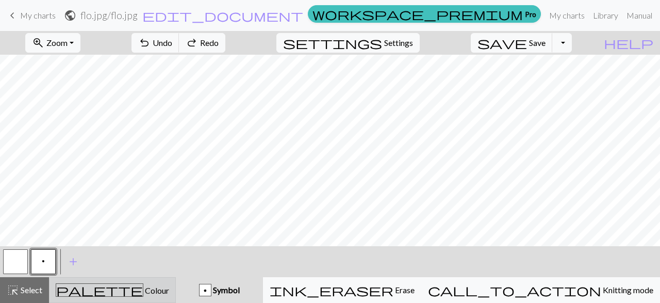
click at [89, 294] on div "palette Colour Colour" at bounding box center [113, 289] width 114 height 13
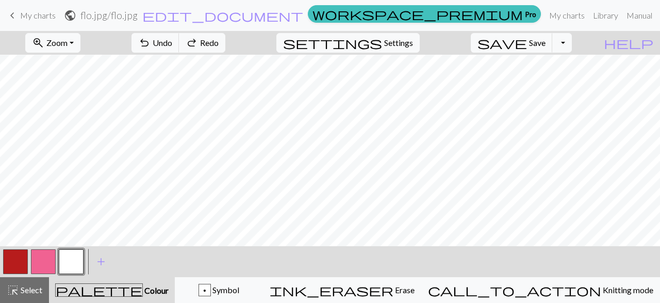
click at [43, 266] on button "button" at bounding box center [43, 261] width 25 height 25
click at [78, 257] on button "button" at bounding box center [71, 261] width 25 height 25
click at [42, 259] on button "button" at bounding box center [43, 261] width 25 height 25
click at [73, 261] on button "button" at bounding box center [71, 261] width 25 height 25
click at [72, 268] on button "button" at bounding box center [71, 261] width 25 height 25
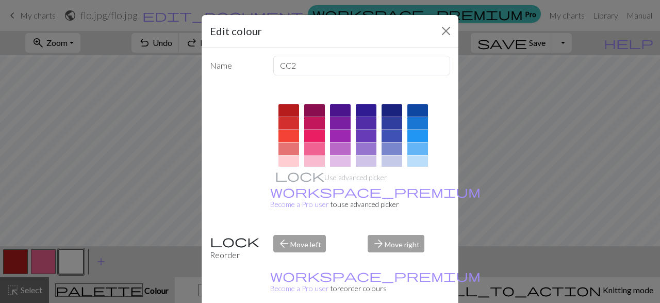
click at [318, 152] on div at bounding box center [314, 149] width 21 height 12
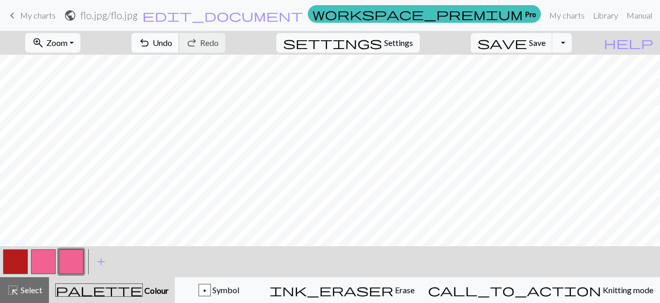
click at [172, 45] on span "Undo" at bounding box center [163, 43] width 20 height 10
click at [74, 261] on button "button" at bounding box center [71, 261] width 25 height 25
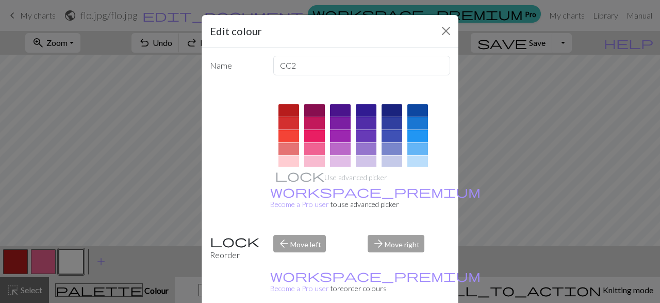
click at [316, 110] on div at bounding box center [314, 110] width 21 height 12
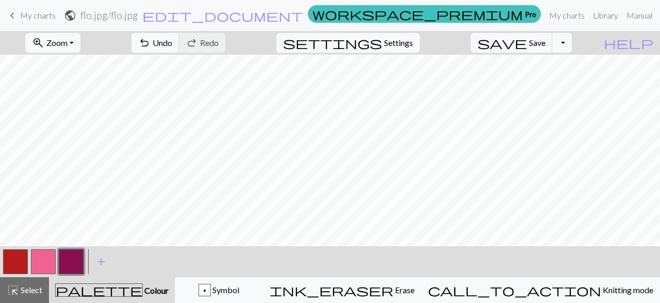
click at [48, 269] on button "button" at bounding box center [43, 261] width 25 height 25
click at [45, 264] on button "button" at bounding box center [43, 261] width 25 height 25
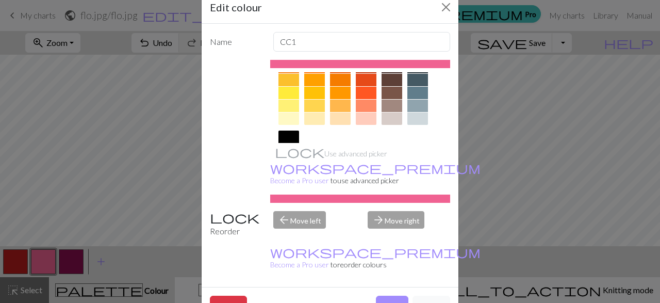
scroll to position [222, 0]
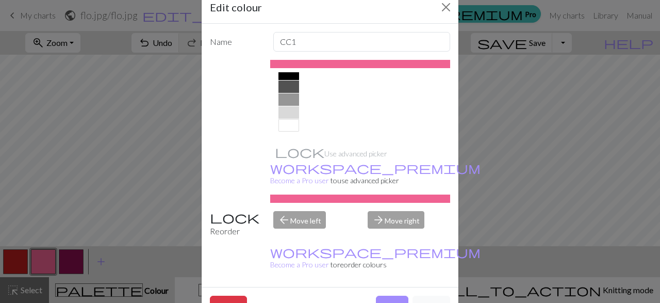
click at [290, 125] on div at bounding box center [289, 125] width 21 height 12
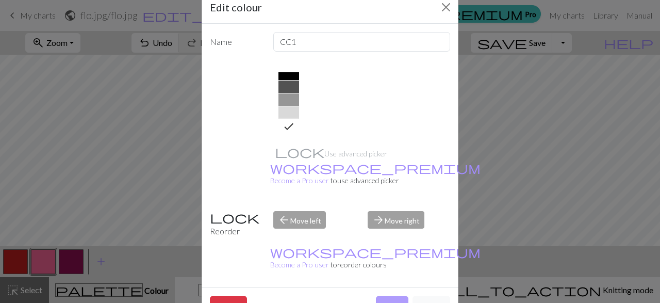
click at [385, 296] on button "Done" at bounding box center [392, 306] width 33 height 20
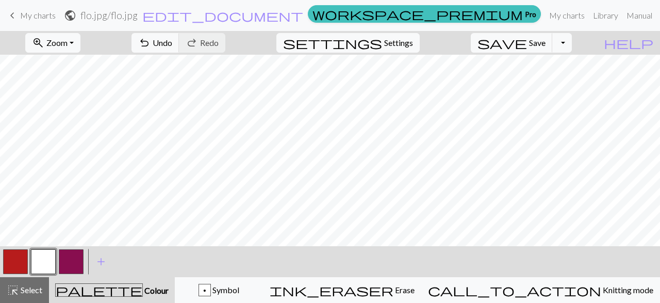
click at [70, 260] on button "button" at bounding box center [71, 261] width 25 height 25
click at [71, 260] on button "button" at bounding box center [71, 261] width 25 height 25
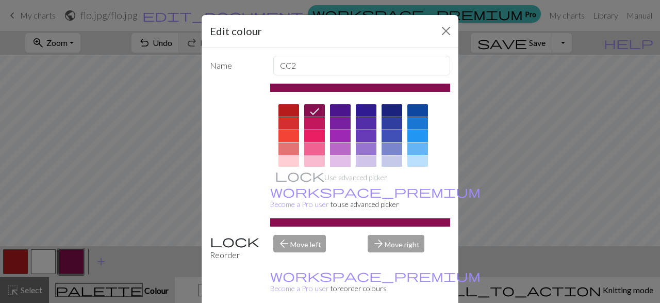
click at [314, 146] on div at bounding box center [314, 149] width 21 height 12
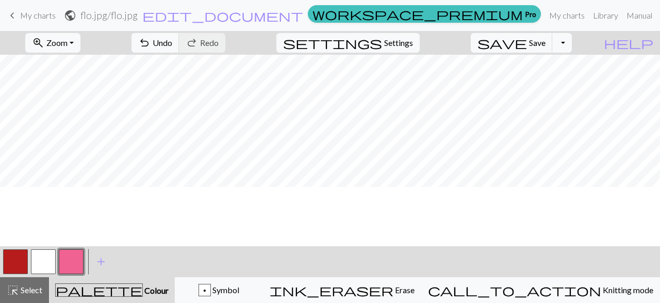
scroll to position [180, 0]
click at [19, 250] on button "button" at bounding box center [15, 261] width 25 height 25
click at [20, 268] on button "button" at bounding box center [15, 261] width 25 height 25
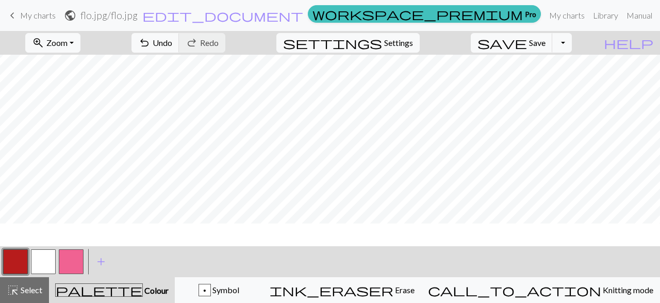
scroll to position [60, 0]
click at [572, 45] on button "Toggle Dropdown" at bounding box center [563, 43] width 20 height 20
click at [546, 46] on span "Save" at bounding box center [537, 43] width 17 height 10
click at [557, 42] on div "Oh no! The chart couldn't be saved this time. Here are some things you can try …" at bounding box center [330, 98] width 660 height 196
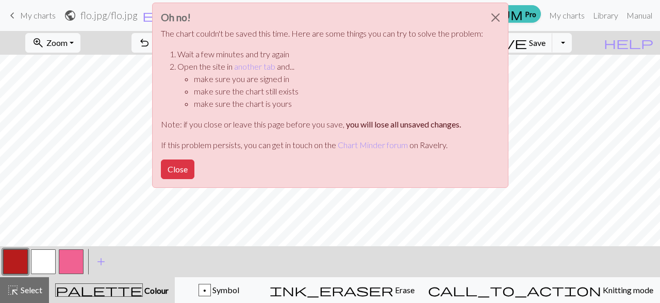
click at [578, 43] on div "Oh no! The chart couldn't be saved this time. Here are some things you can try …" at bounding box center [330, 98] width 660 height 196
click at [493, 15] on button "Close" at bounding box center [495, 17] width 25 height 29
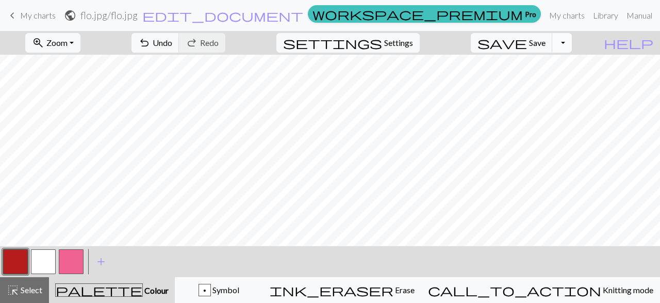
click at [572, 42] on button "Toggle Dropdown" at bounding box center [563, 43] width 20 height 20
click at [538, 81] on button "save_alt Download" at bounding box center [486, 81] width 170 height 17
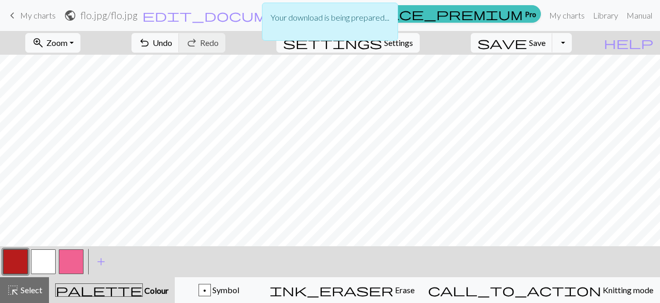
click at [583, 42] on div "Your download is being prepared..." at bounding box center [330, 24] width 660 height 49
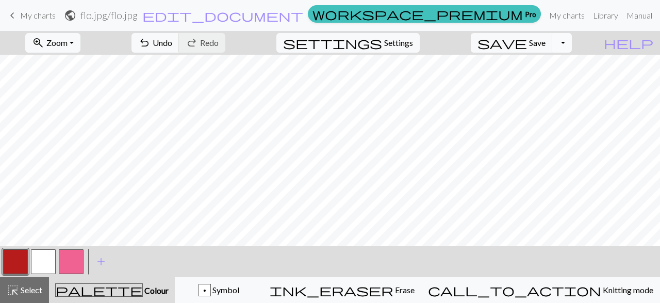
click at [572, 42] on button "Toggle Dropdown" at bounding box center [563, 43] width 20 height 20
click at [549, 64] on button "file_copy Save a copy" at bounding box center [486, 65] width 170 height 17
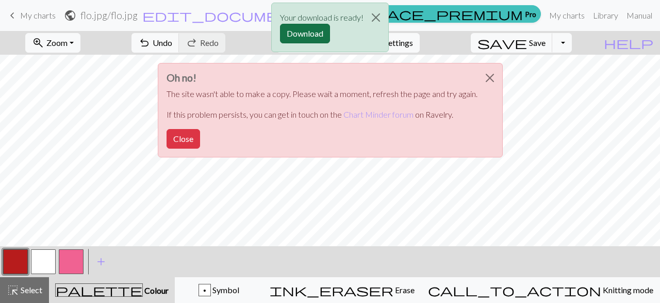
click at [314, 30] on button "Download" at bounding box center [305, 34] width 50 height 20
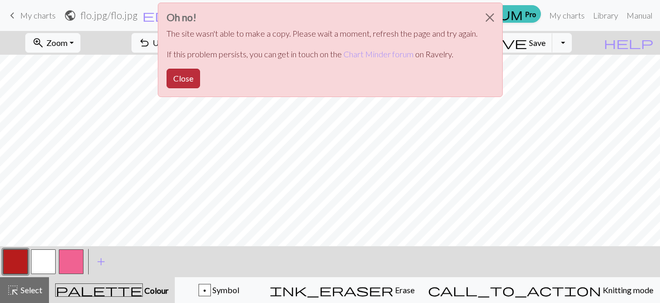
click at [172, 75] on button "Close" at bounding box center [184, 79] width 34 height 20
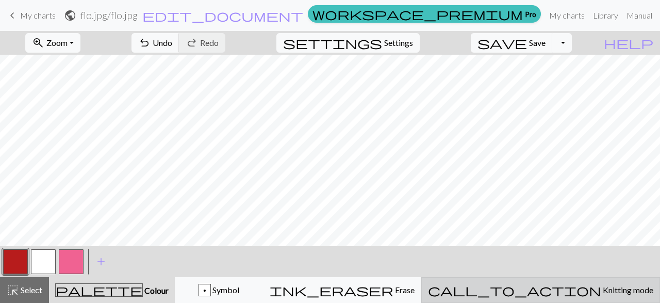
click at [586, 296] on div "call_to_action Knitting mode Knitting mode" at bounding box center [540, 290] width 225 height 12
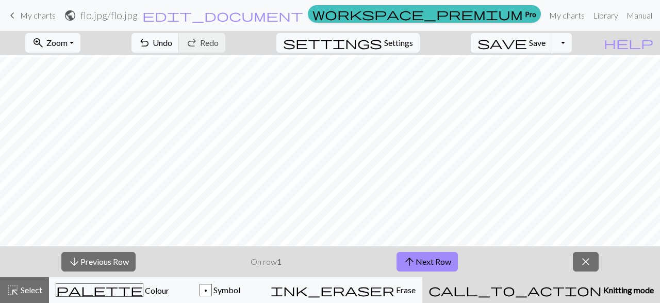
scroll to position [309, 0]
